Goal: Find specific page/section: Find specific page/section

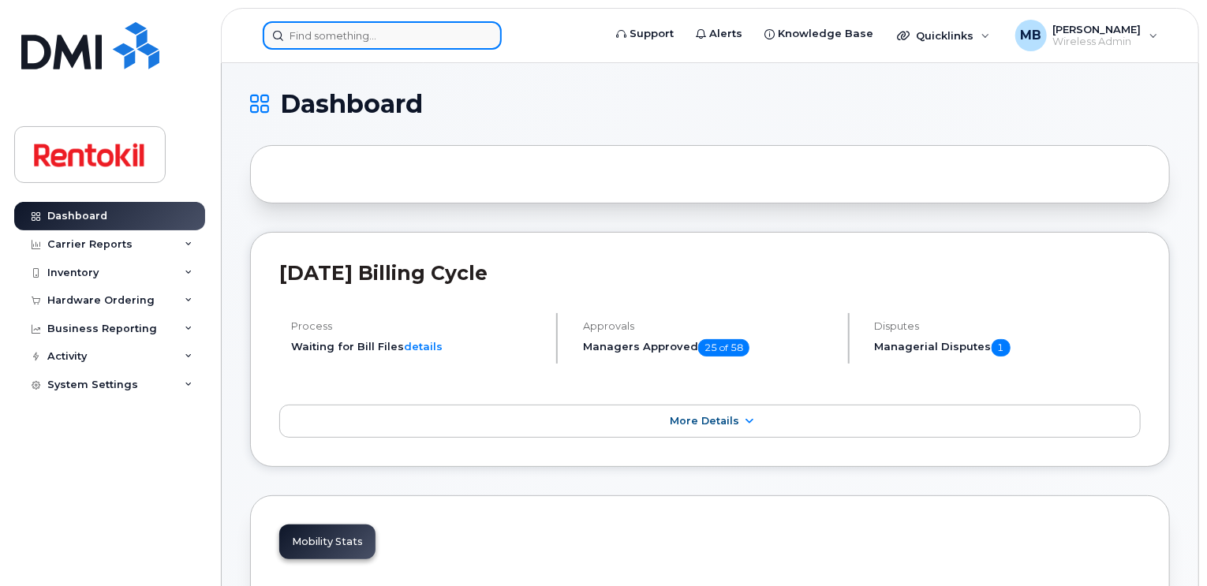
click at [373, 29] on input at bounding box center [382, 35] width 239 height 28
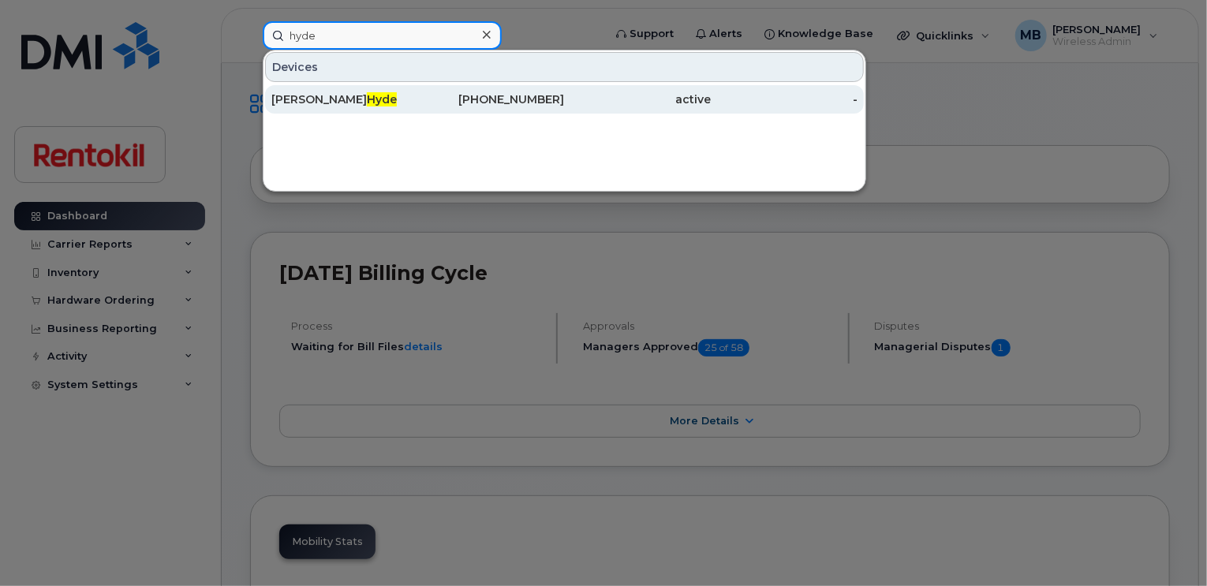
type input "hyde"
click at [362, 92] on div "[PERSON_NAME]" at bounding box center [344, 100] width 147 height 16
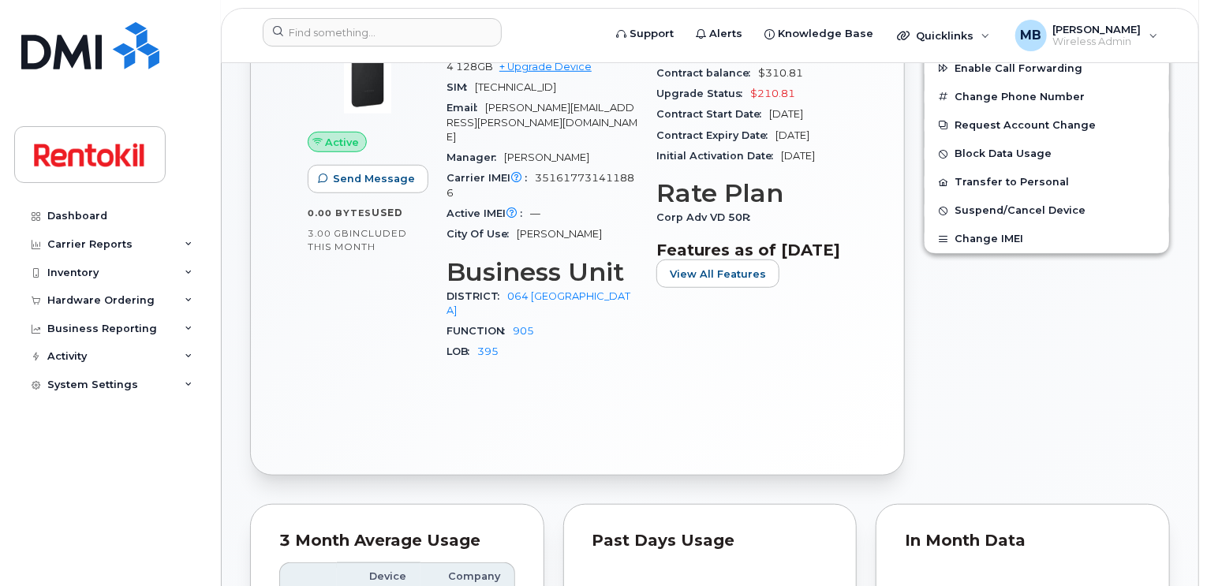
scroll to position [495, 0]
